Goal: Find specific page/section: Find specific page/section

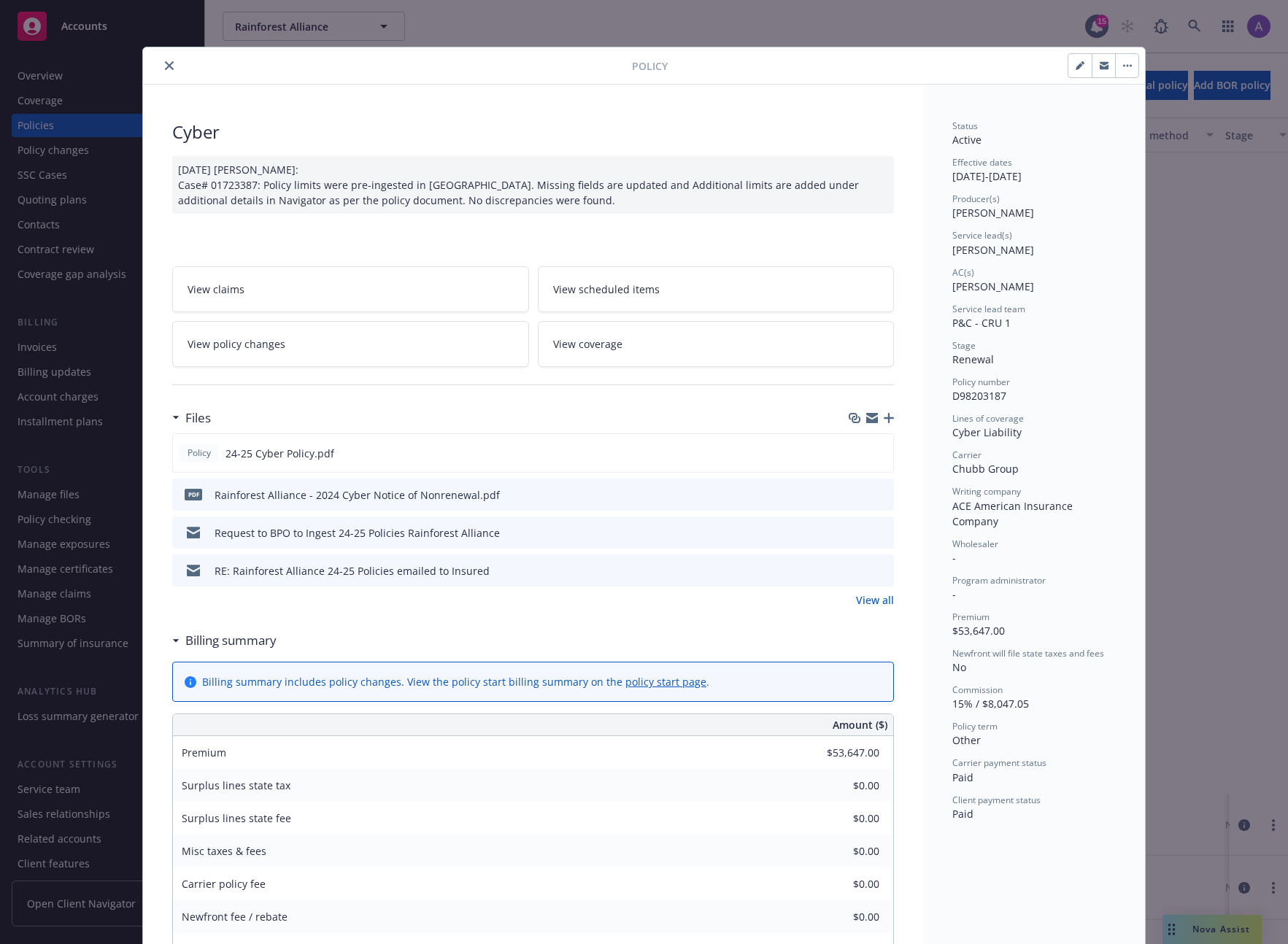
scroll to position [744, 0]
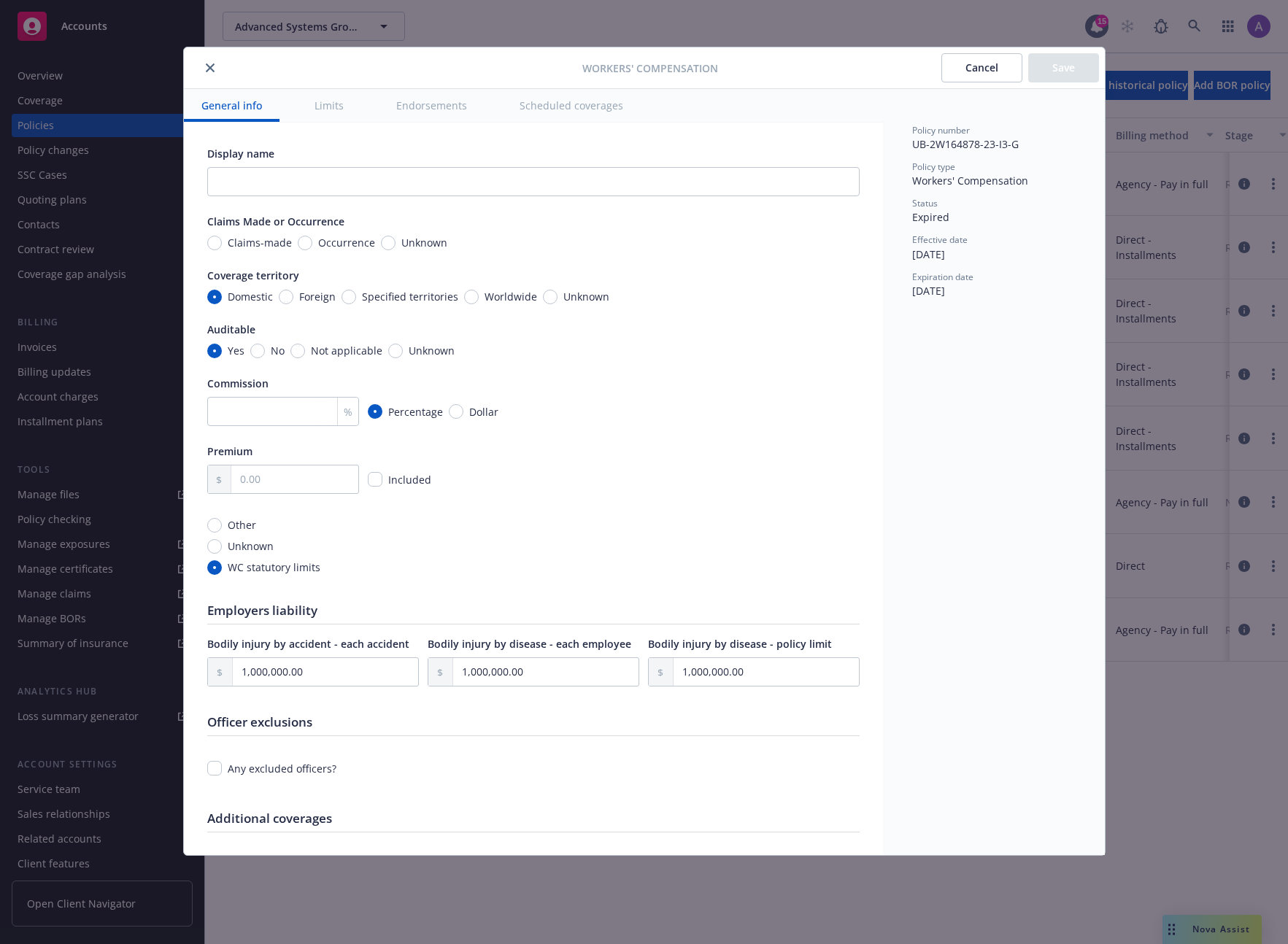
click at [980, 67] on button "Cancel" at bounding box center [981, 68] width 81 height 29
